Goal: Task Accomplishment & Management: Manage account settings

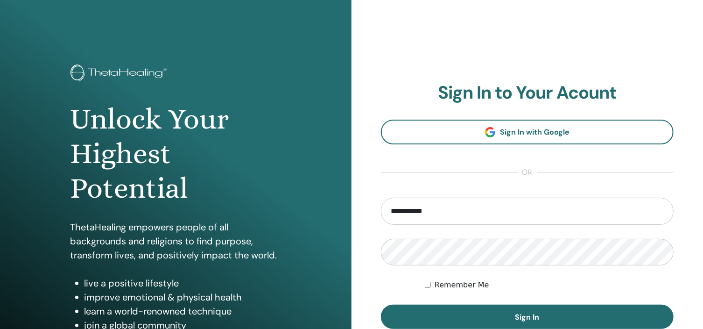
type input "**********"
click at [676, 155] on div "**********" at bounding box center [528, 224] width 352 height 448
click at [370, 281] on div "**********" at bounding box center [528, 224] width 352 height 448
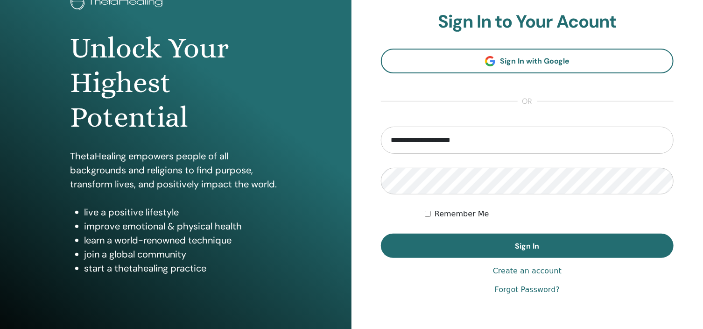
scroll to position [72, 0]
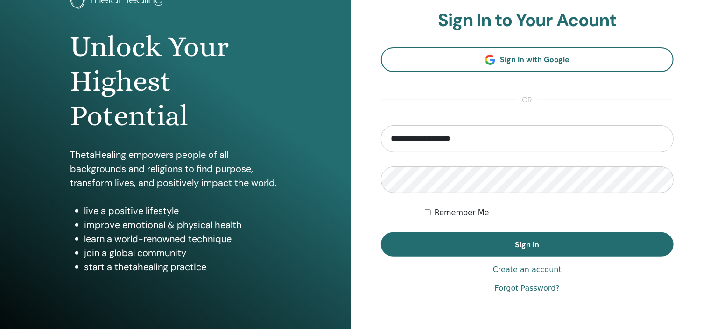
click at [528, 290] on link "Forgot Password?" at bounding box center [527, 288] width 65 height 11
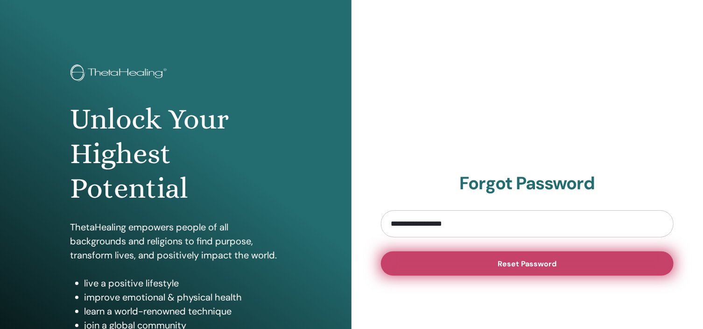
type input "**********"
click at [521, 265] on span "Reset Password" at bounding box center [527, 264] width 59 height 10
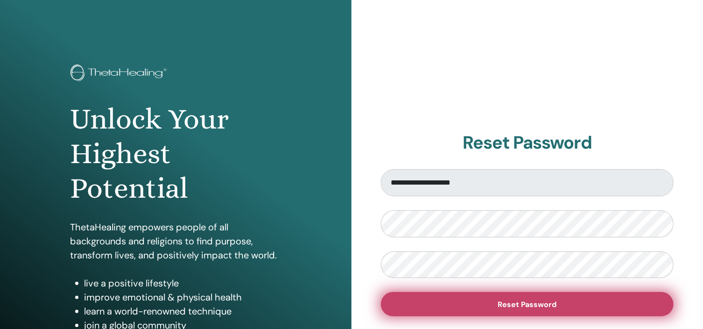
click at [529, 304] on span "Reset Password" at bounding box center [527, 304] width 59 height 10
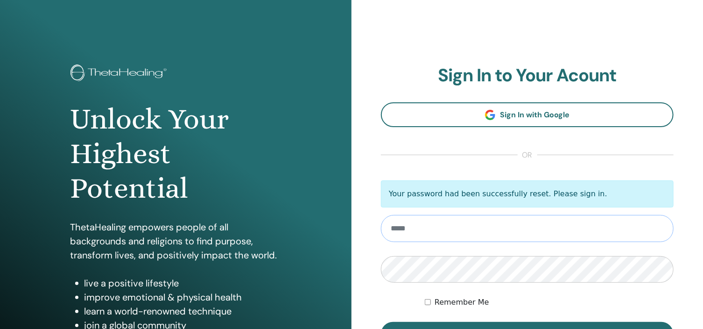
click at [416, 233] on input "email" at bounding box center [527, 228] width 293 height 27
type input "**********"
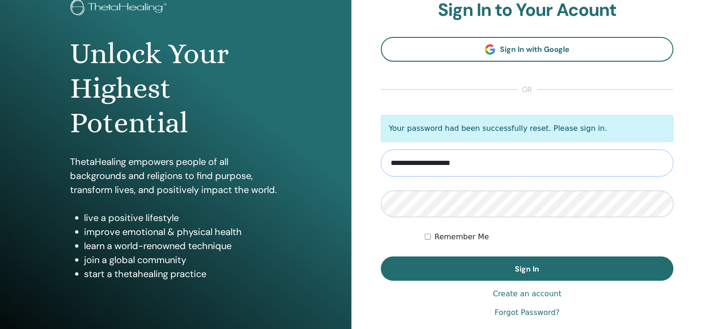
scroll to position [66, 0]
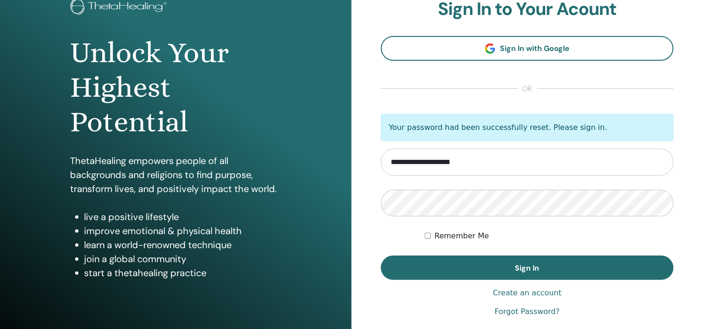
click at [432, 234] on div "Remember Me" at bounding box center [549, 235] width 249 height 11
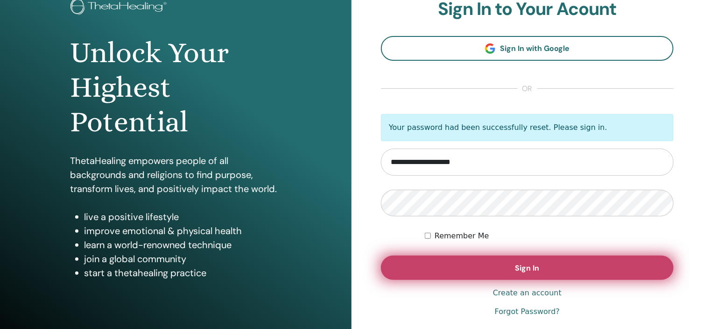
click at [503, 268] on button "Sign In" at bounding box center [527, 267] width 293 height 24
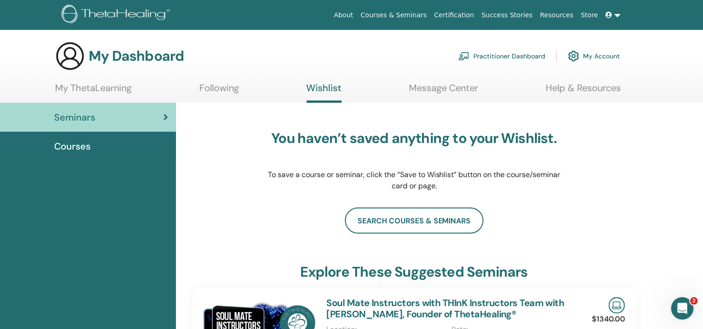
click at [75, 145] on span "Courses" at bounding box center [72, 146] width 36 height 14
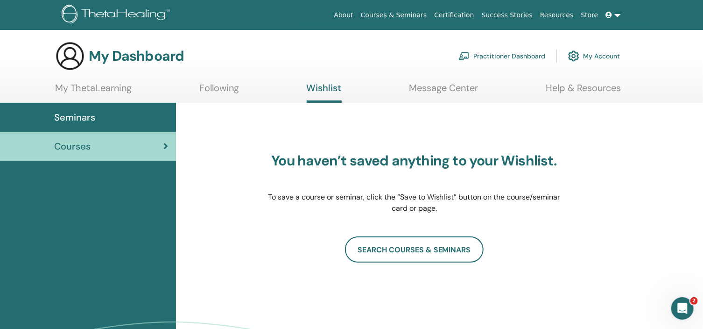
click at [594, 58] on link "My Account" at bounding box center [594, 56] width 52 height 21
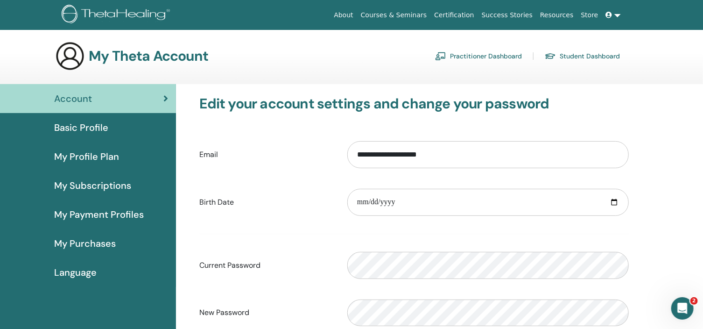
click at [570, 55] on link "Student Dashboard" at bounding box center [582, 56] width 75 height 15
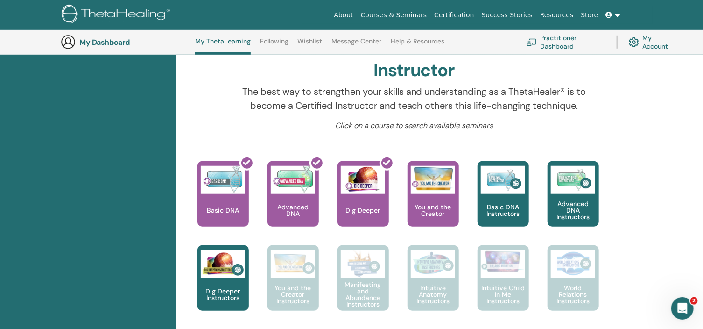
scroll to position [306, 0]
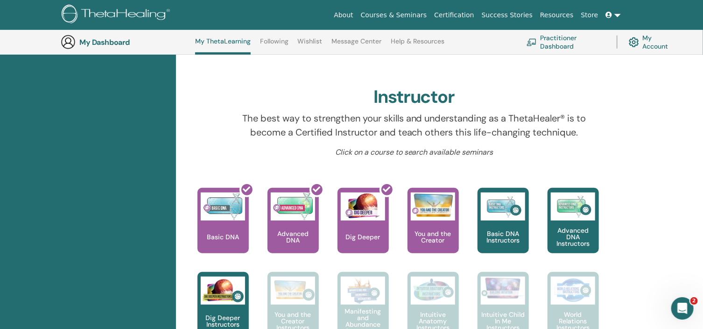
scroll to position [246, 0]
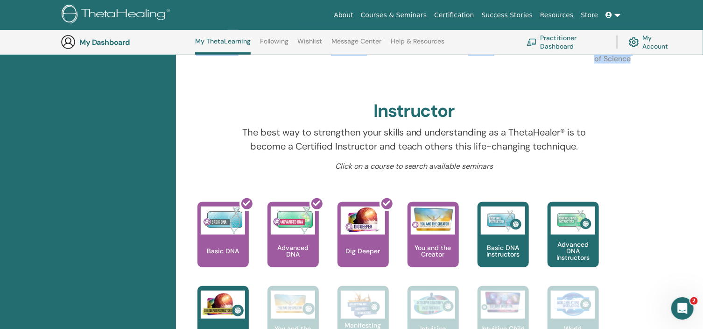
drag, startPoint x: 702, startPoint y: 82, endPoint x: 704, endPoint y: 20, distance: 62.1
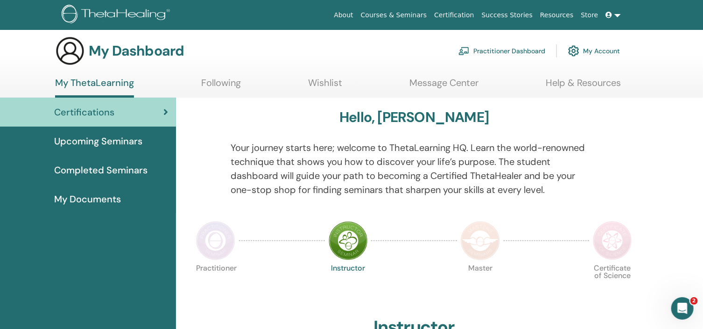
scroll to position [0, 0]
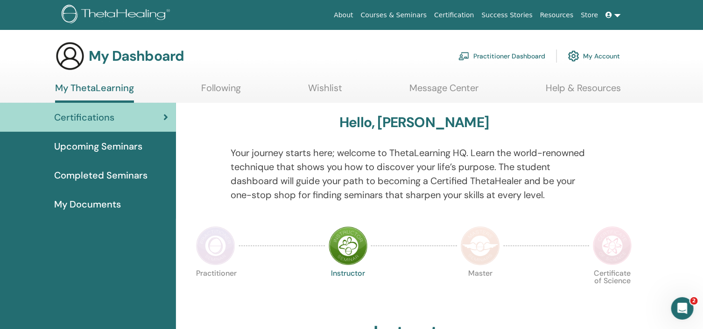
click at [84, 175] on span "Completed Seminars" at bounding box center [100, 175] width 93 height 14
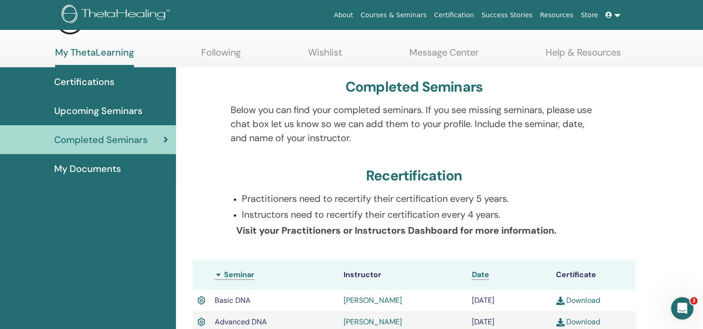
drag, startPoint x: 709, startPoint y: 79, endPoint x: 711, endPoint y: 100, distance: 21.2
click at [703, 100] on html "About Courses & Seminars Certification Success Stories Resources Store UL Ulian…" at bounding box center [351, 129] width 703 height 329
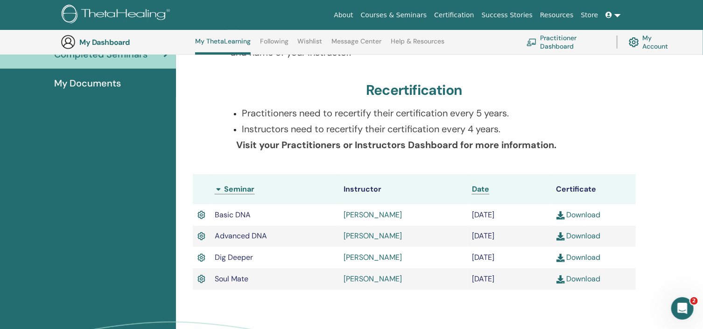
scroll to position [144, 0]
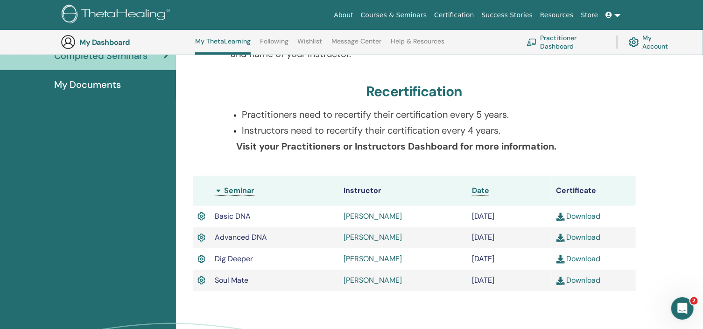
click at [411, 44] on link "Help & Resources" at bounding box center [418, 44] width 54 height 15
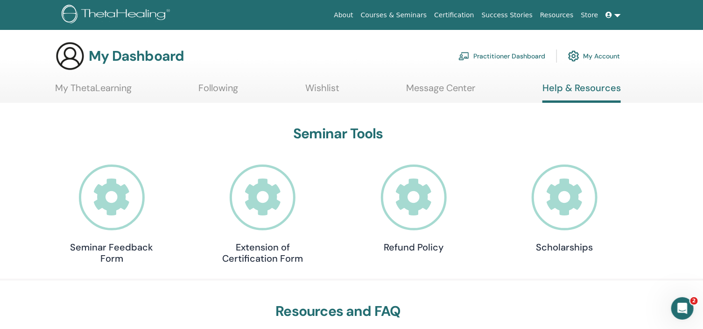
click at [214, 87] on link "Following" at bounding box center [219, 91] width 40 height 18
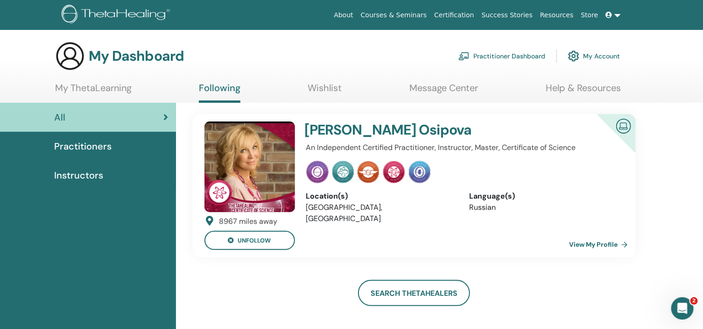
click at [479, 58] on link "Practitioner Dashboard" at bounding box center [502, 56] width 87 height 21
